Goal: Navigation & Orientation: Find specific page/section

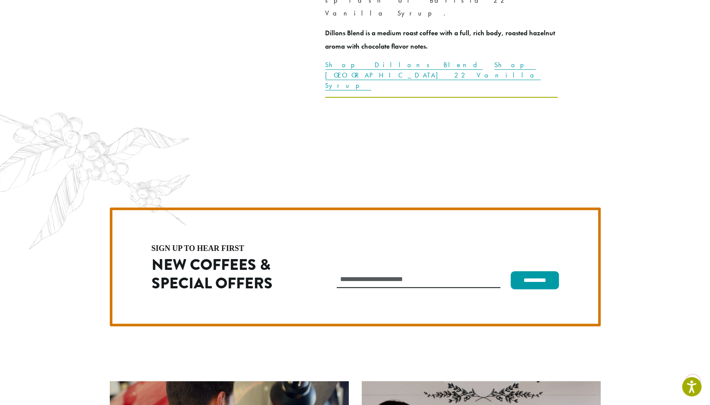
scroll to position [2433, 0]
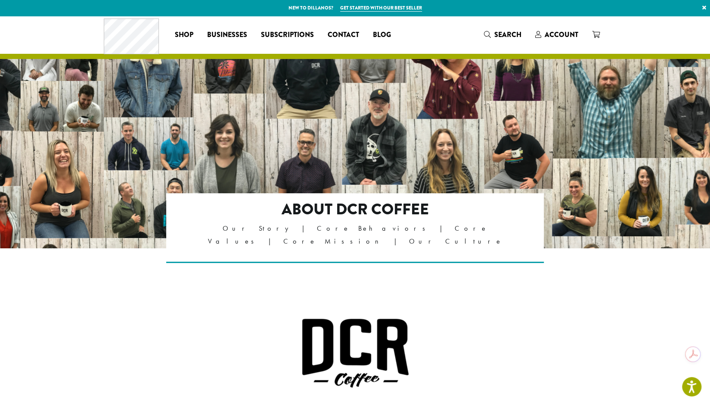
scroll to position [369, 0]
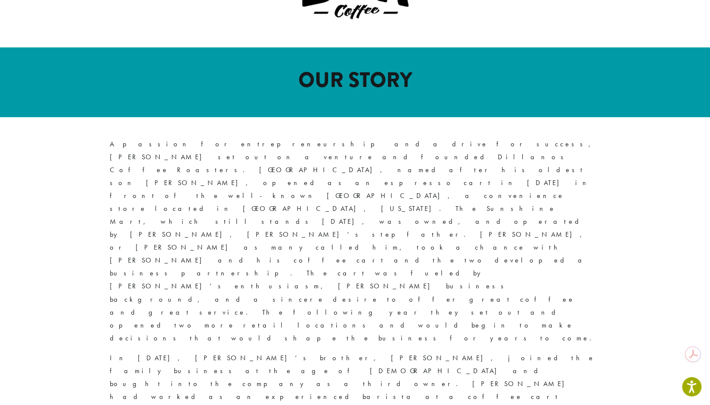
click at [295, 314] on div "A passion for entrepreneurship and a drive for success, [PERSON_NAME] set out o…" at bounding box center [355, 411] width 491 height 546
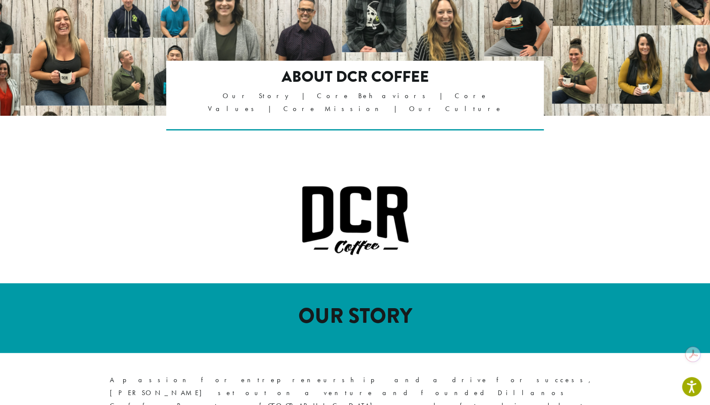
scroll to position [0, 0]
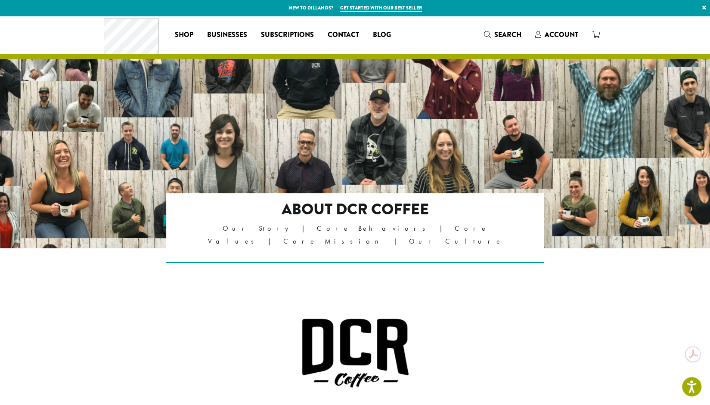
click at [190, 35] on span "Shop" at bounding box center [184, 35] width 19 height 11
